Goal: Browse casually

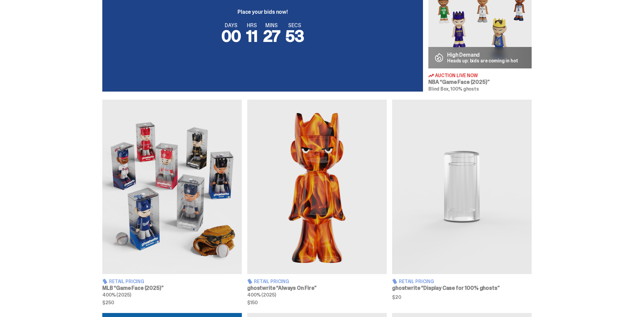
scroll to position [201, 0]
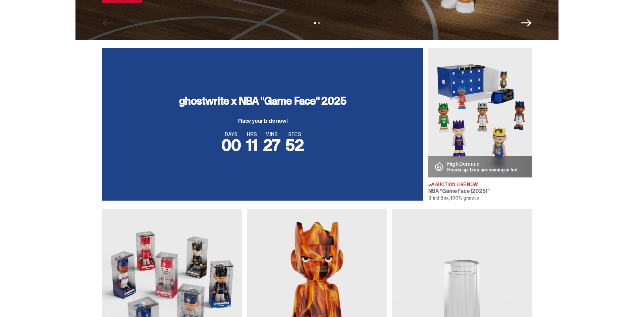
click at [477, 110] on img at bounding box center [479, 112] width 103 height 129
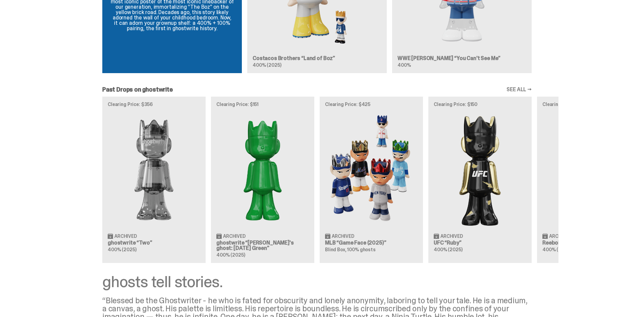
scroll to position [745, 0]
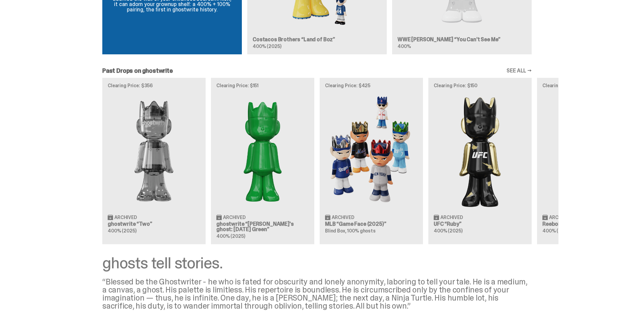
click at [373, 137] on div "Clearing Price: $356 Archived ghostwrite “Two” 400% (2025) Clearing Price: $151…" at bounding box center [316, 161] width 483 height 166
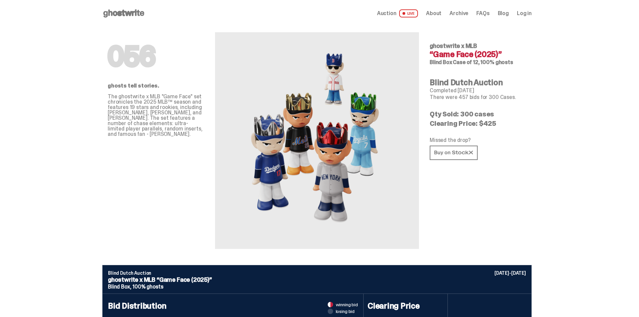
click at [134, 15] on icon at bounding box center [123, 13] width 43 height 11
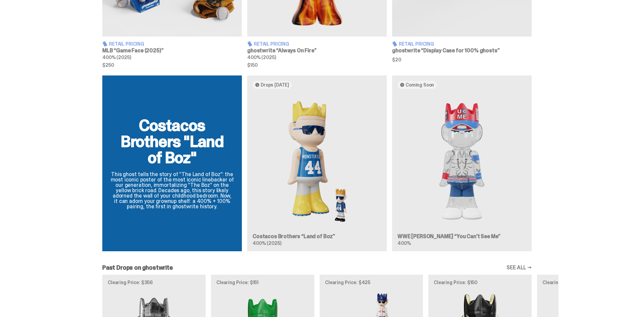
scroll to position [570, 0]
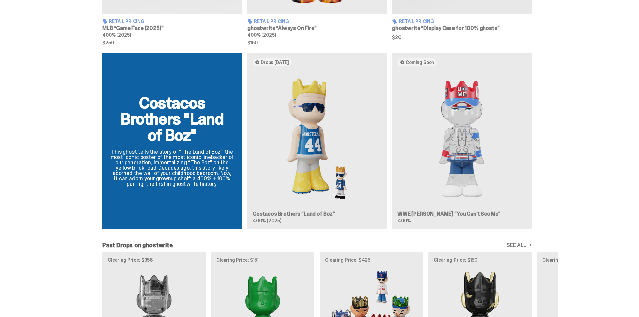
click at [516, 244] on link "SEE ALL →" at bounding box center [519, 245] width 25 height 5
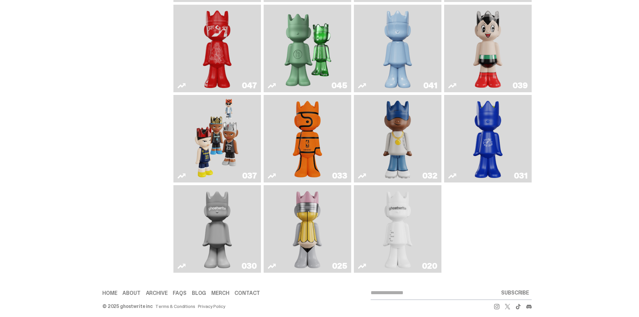
scroll to position [256, 0]
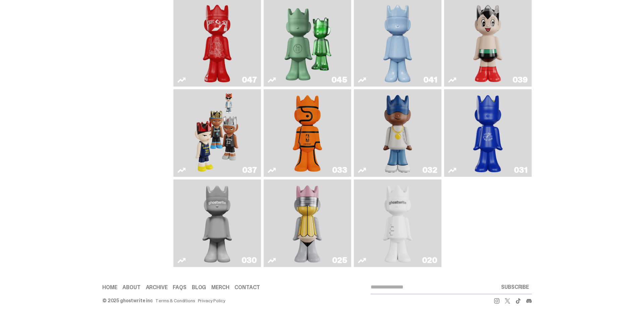
click at [224, 126] on img "Game Face (2024)" at bounding box center [217, 133] width 46 height 82
